Goal: Book appointment/travel/reservation

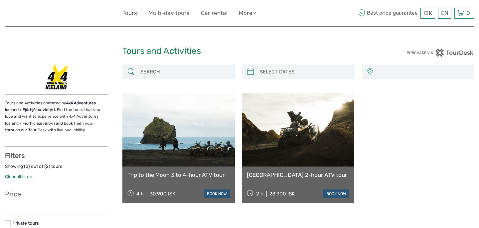
select select
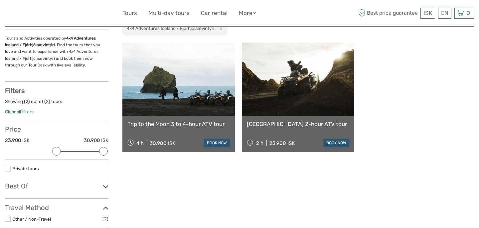
scroll to position [67, 0]
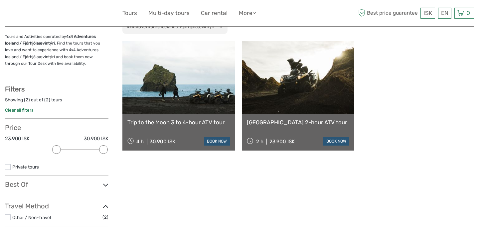
click at [322, 108] on link at bounding box center [298, 77] width 112 height 73
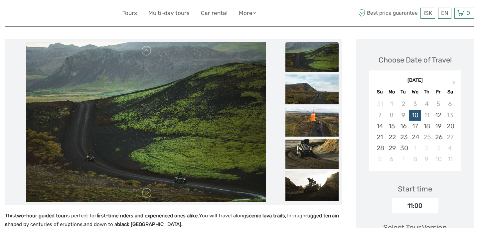
scroll to position [71, 0]
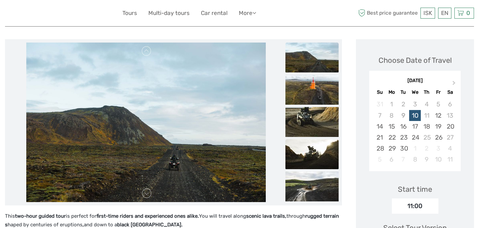
click at [315, 153] on img at bounding box center [311, 154] width 53 height 30
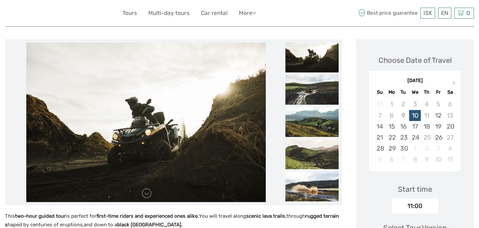
click at [315, 129] on img at bounding box center [311, 122] width 53 height 30
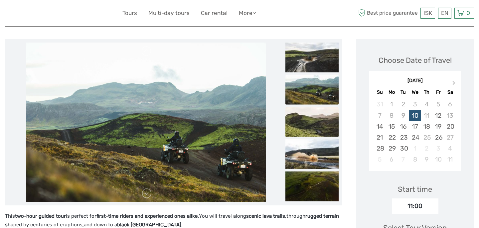
click at [315, 129] on img at bounding box center [311, 122] width 53 height 30
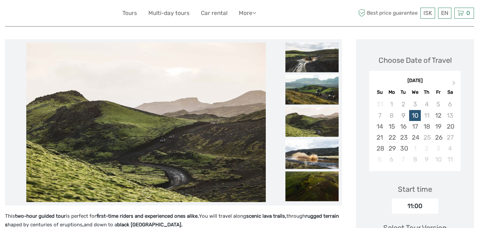
click at [312, 155] on img at bounding box center [311, 154] width 53 height 30
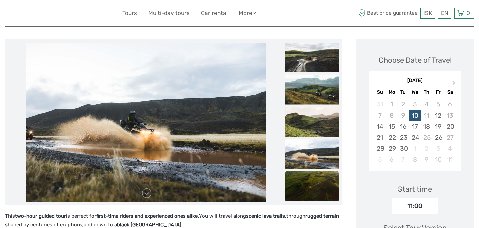
click at [310, 184] on img at bounding box center [311, 187] width 53 height 30
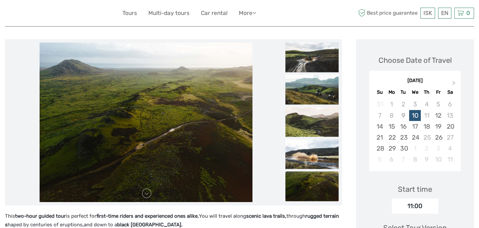
click at [311, 185] on img at bounding box center [311, 187] width 53 height 30
click at [308, 150] on img at bounding box center [311, 154] width 53 height 30
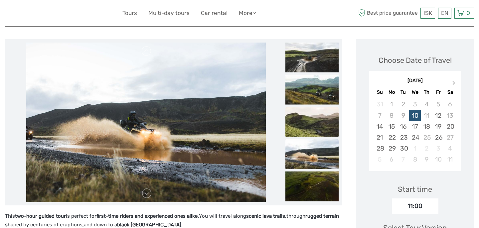
click at [308, 129] on img at bounding box center [311, 122] width 53 height 30
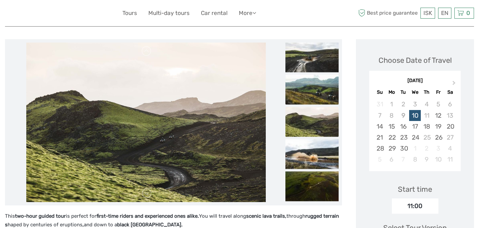
click at [308, 93] on img at bounding box center [311, 90] width 53 height 30
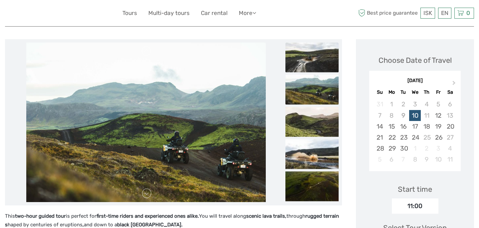
click at [308, 71] on img at bounding box center [311, 58] width 53 height 30
